Goal: Task Accomplishment & Management: Use online tool/utility

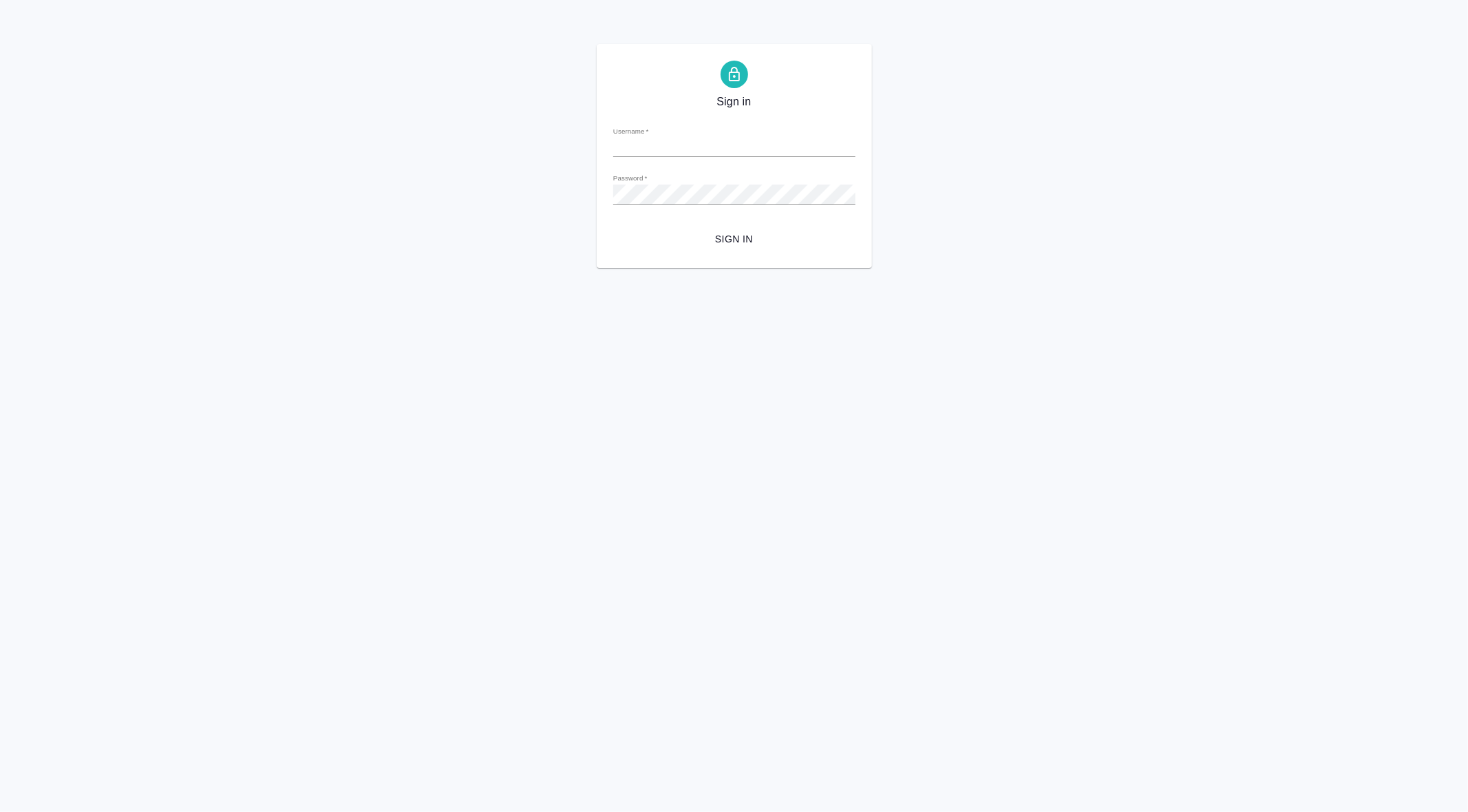
type input "e.gorn@awatera.com"
click at [748, 236] on span "Sign in" at bounding box center [735, 240] width 221 height 17
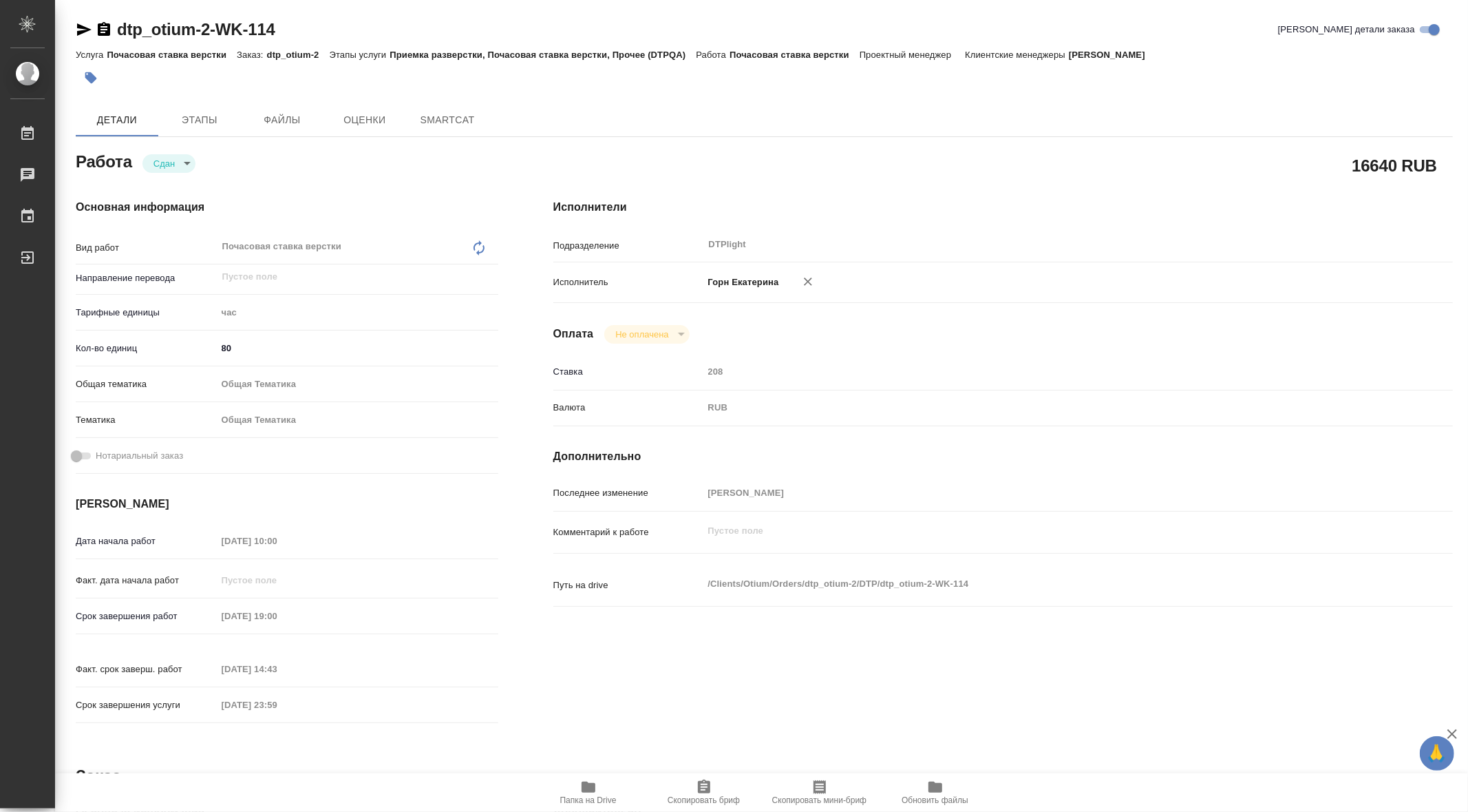
type textarea "x"
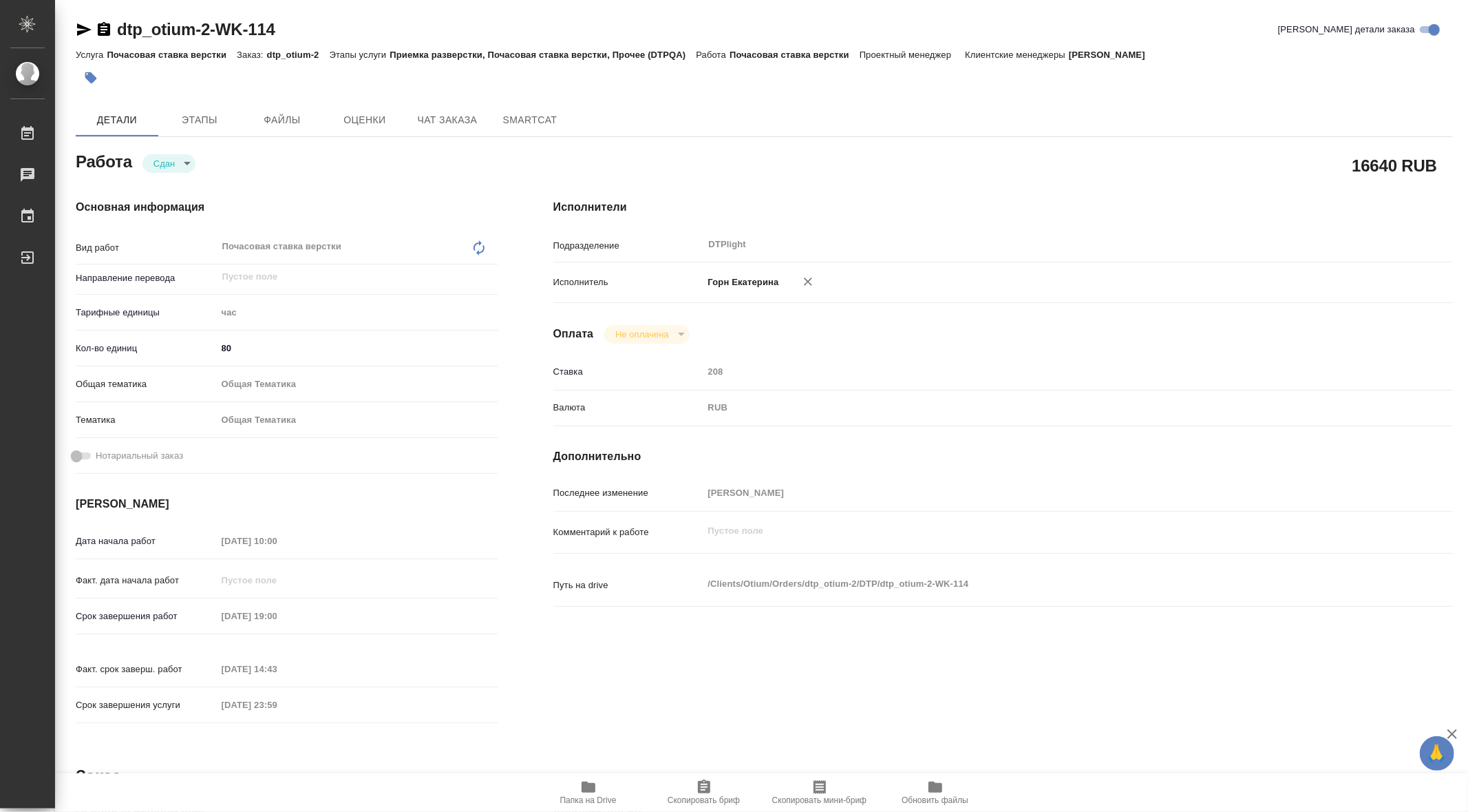
type textarea "x"
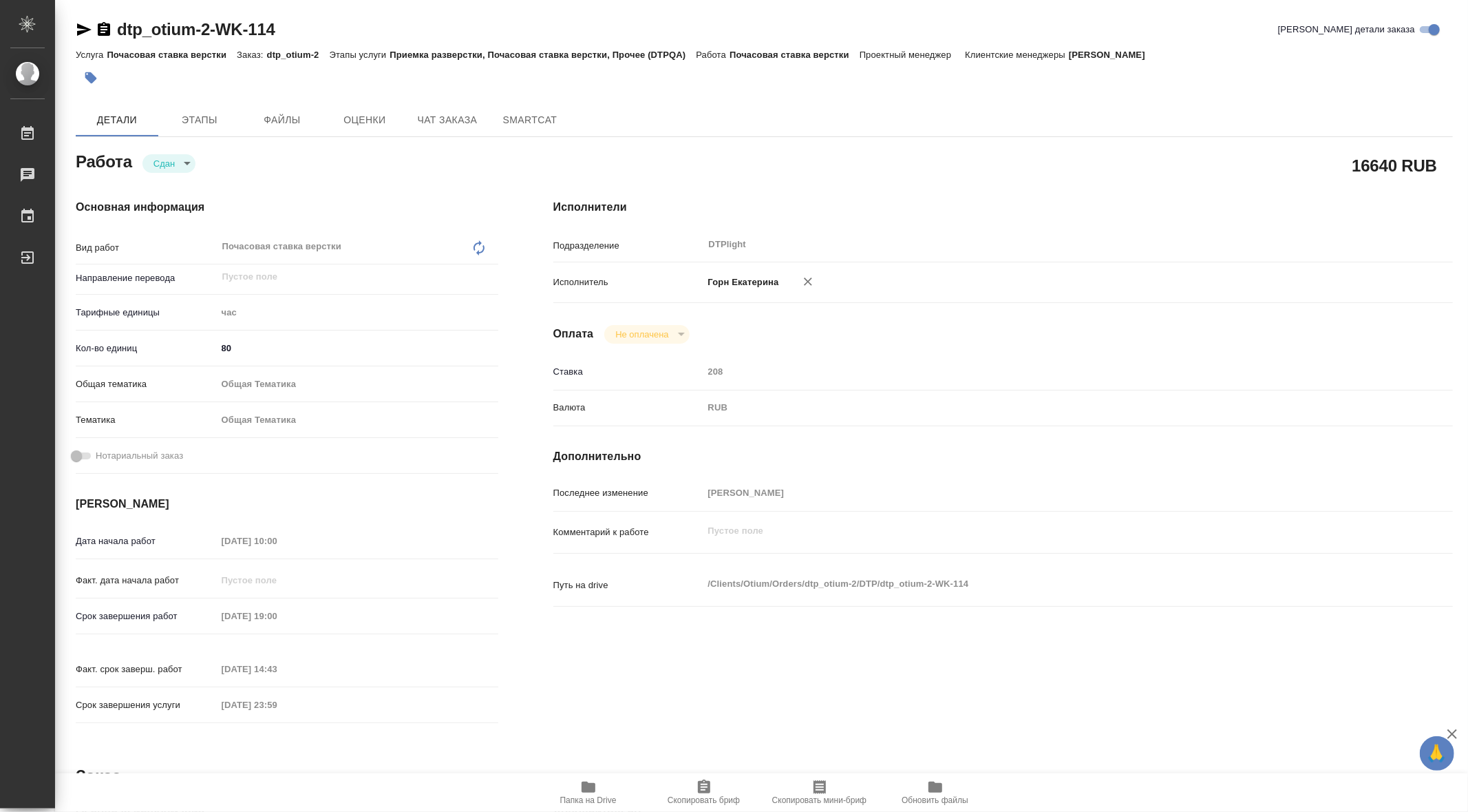
type textarea "x"
